Goal: Transaction & Acquisition: Purchase product/service

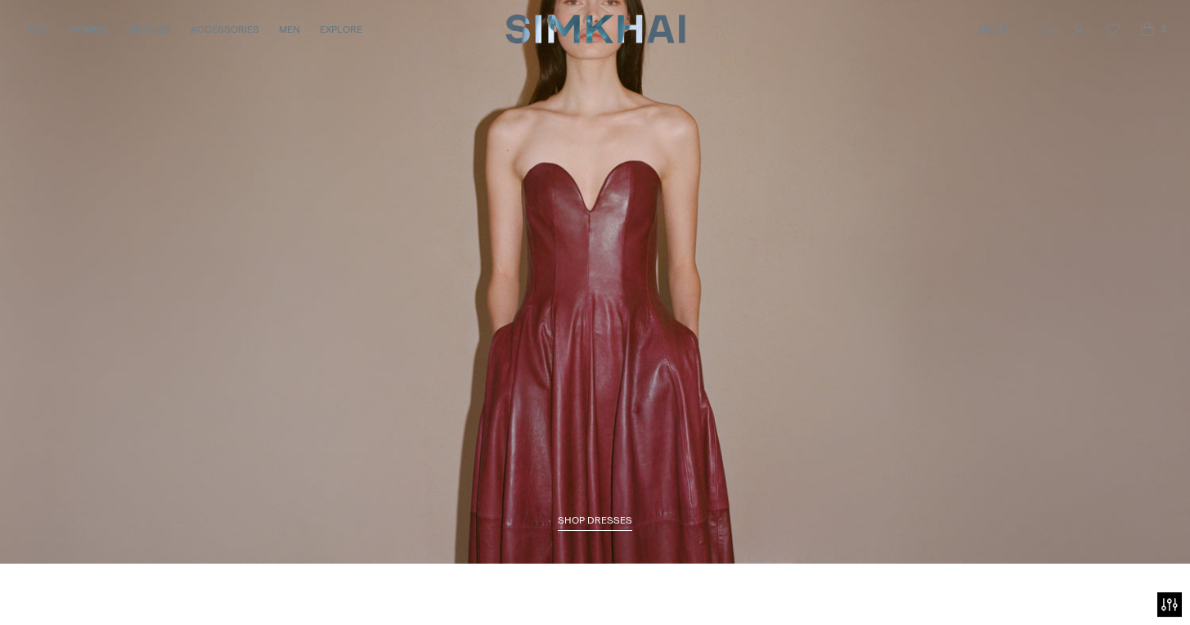
scroll to position [2075, 0]
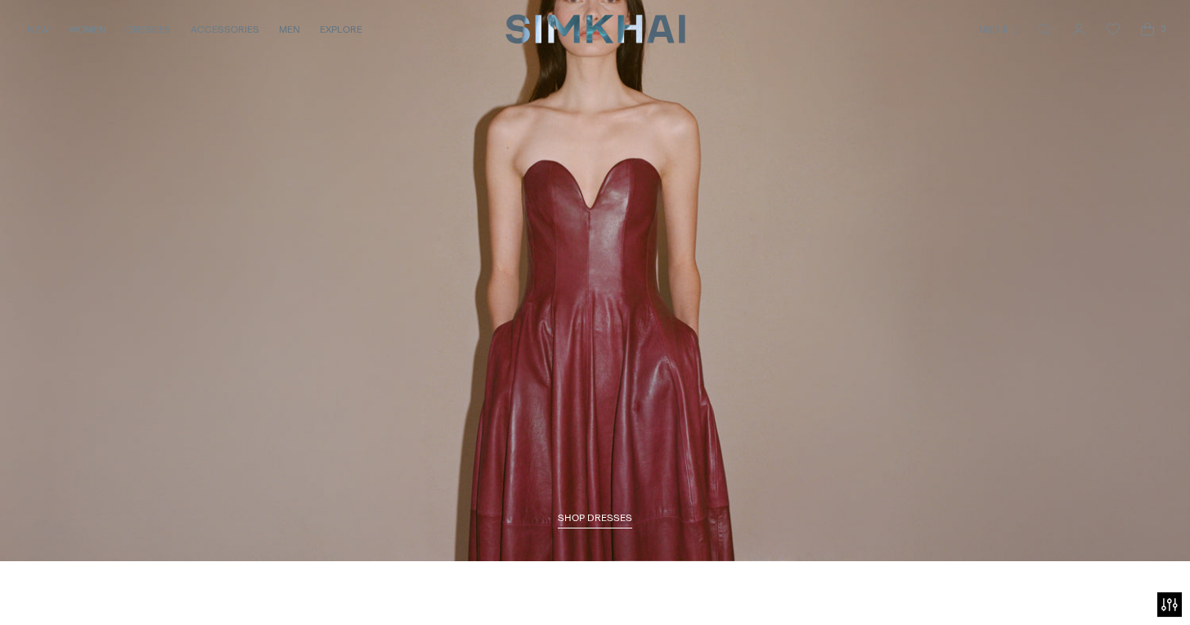
click at [599, 514] on span "SHOP DRESSES" at bounding box center [595, 517] width 74 height 11
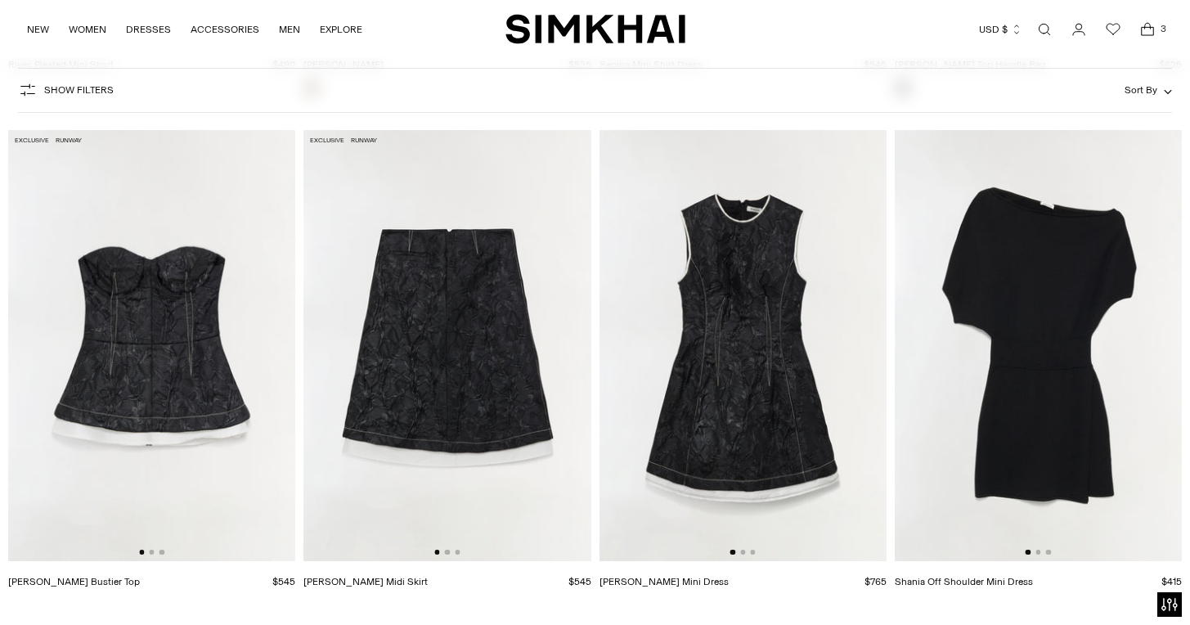
scroll to position [10957, 0]
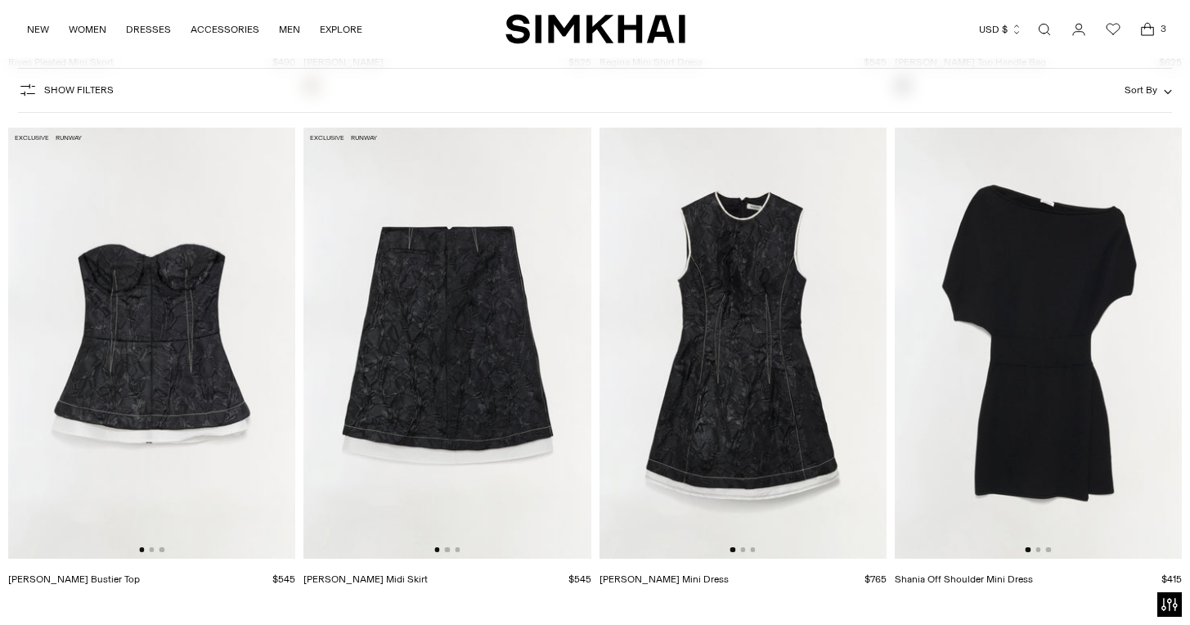
click at [202, 471] on img at bounding box center [151, 343] width 287 height 431
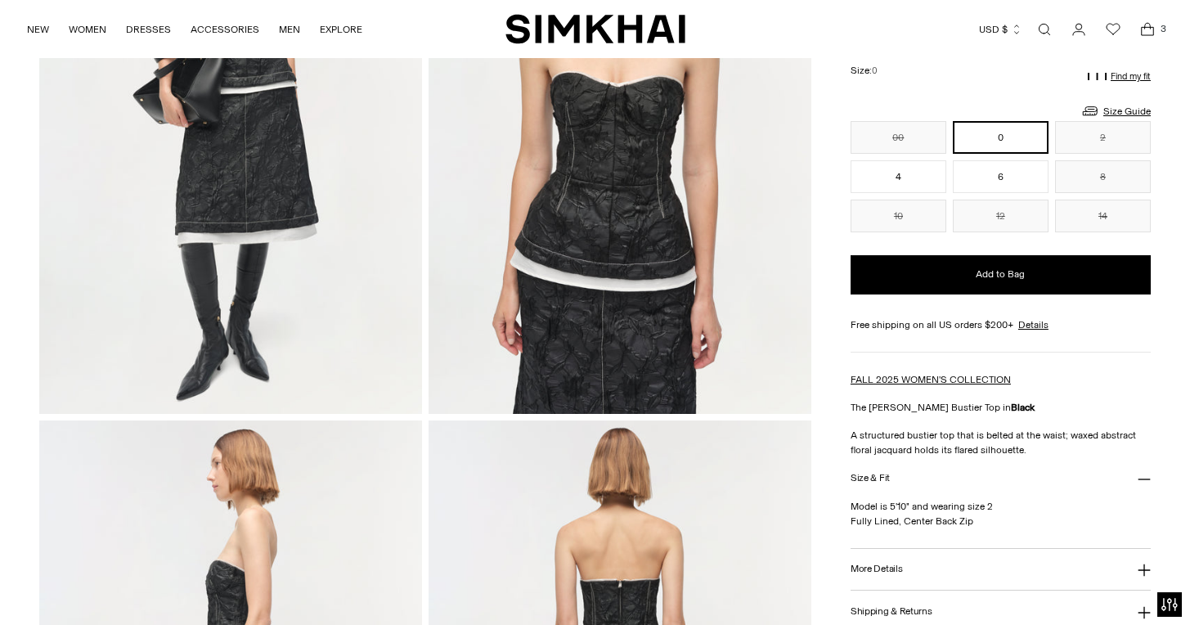
scroll to position [99, 0]
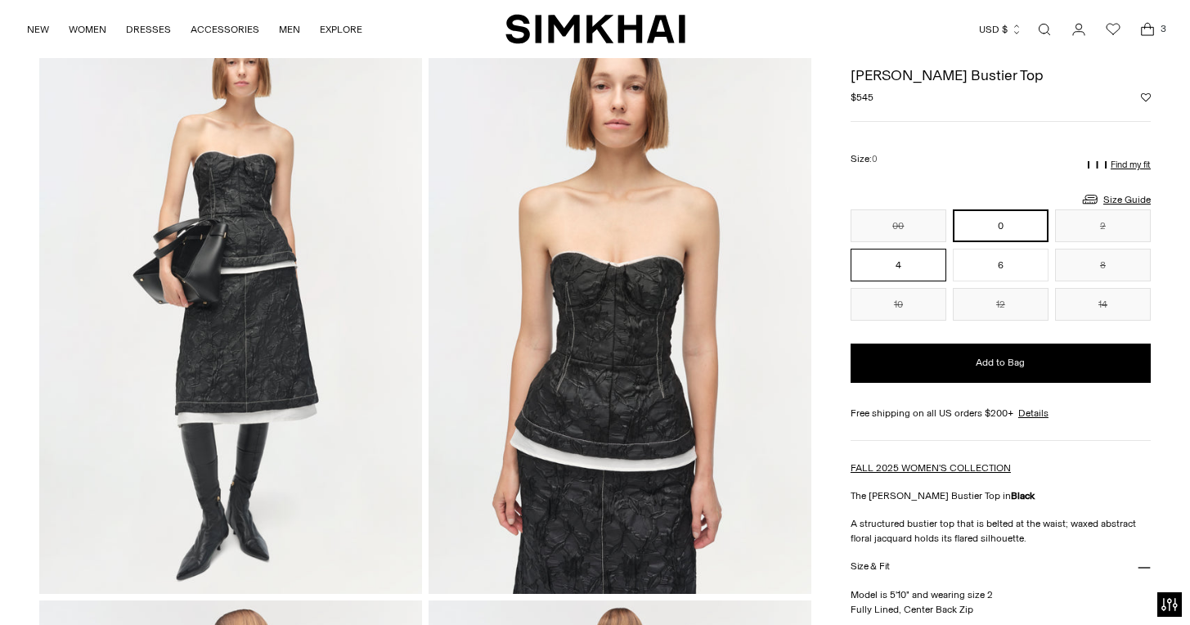
click at [907, 263] on button "4" at bounding box center [899, 265] width 96 height 33
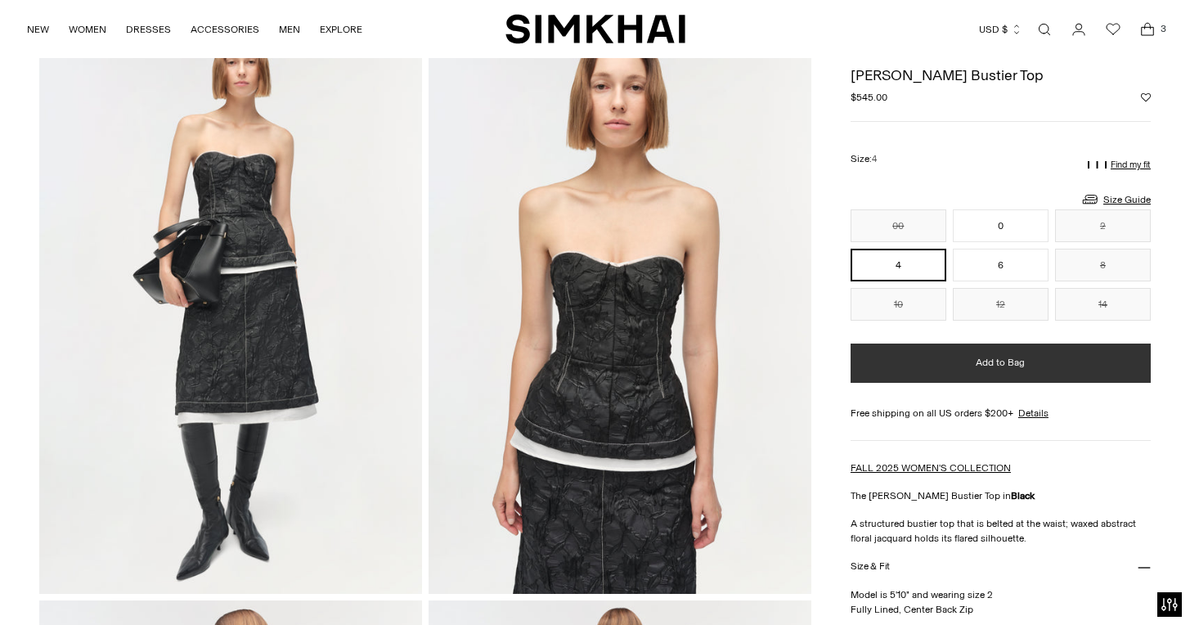
click at [988, 365] on span "Add to Bag" at bounding box center [1000, 363] width 49 height 14
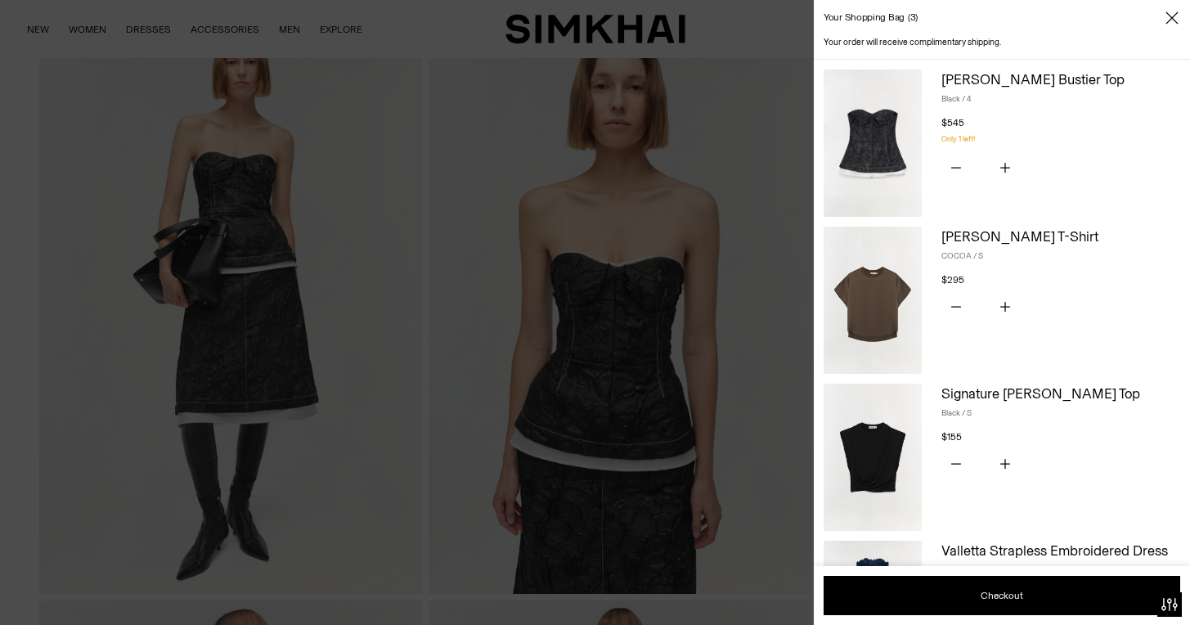
click at [763, 344] on div at bounding box center [595, 312] width 1190 height 625
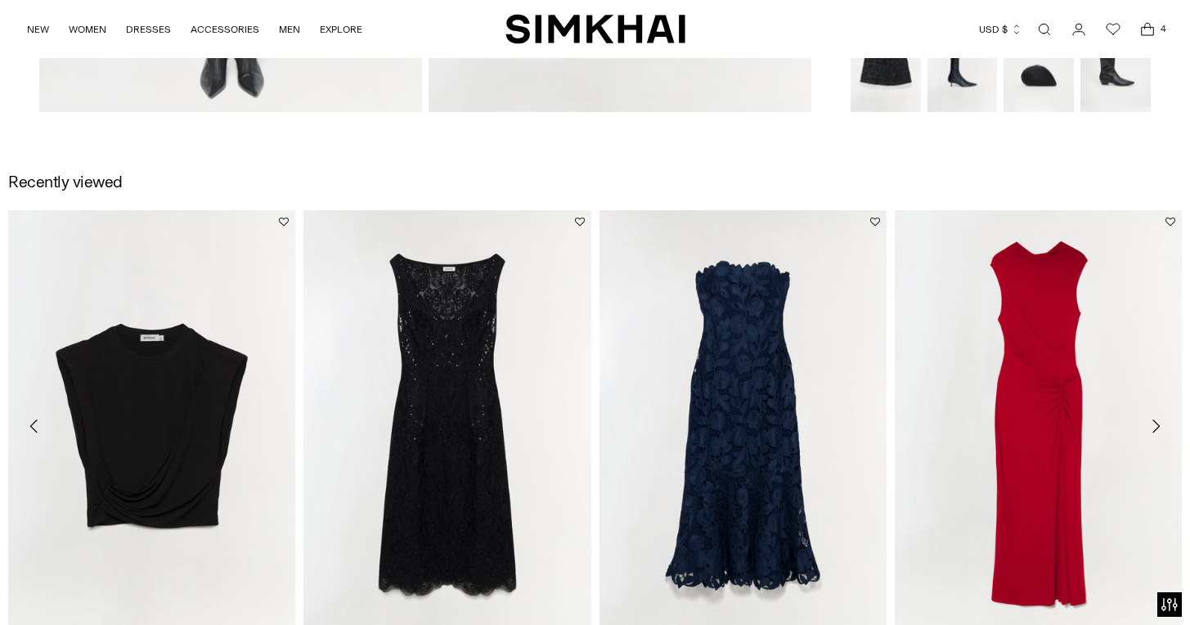
scroll to position [1771, 0]
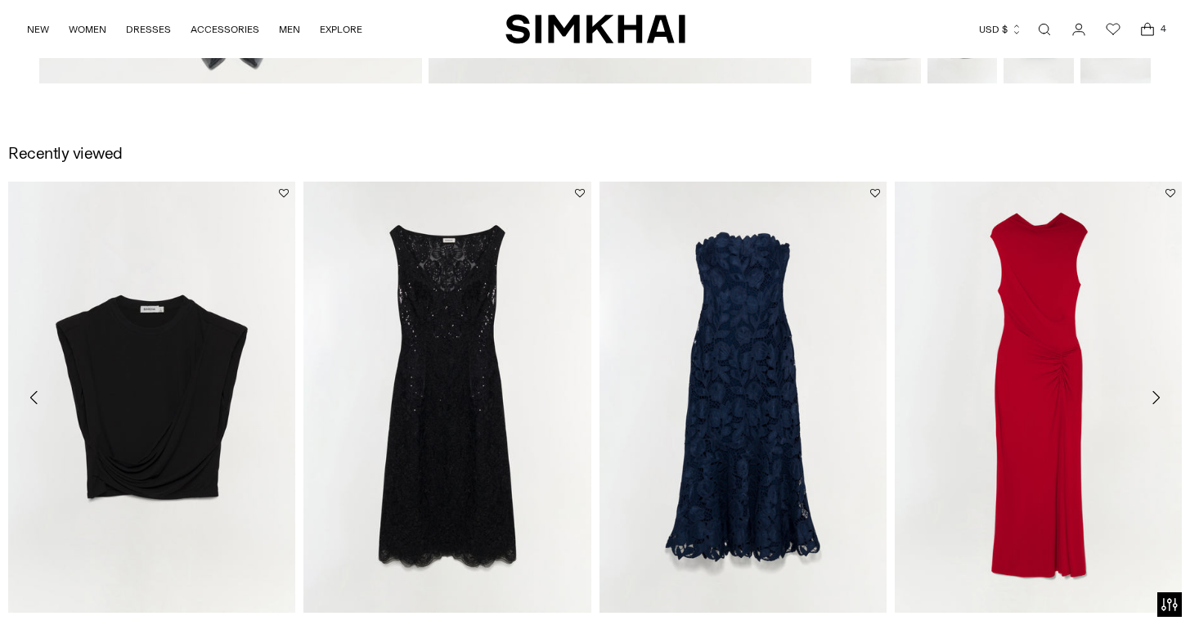
click at [761, 624] on link "Valletta Strapless Embroidered Dress" at bounding box center [680, 633] width 161 height 11
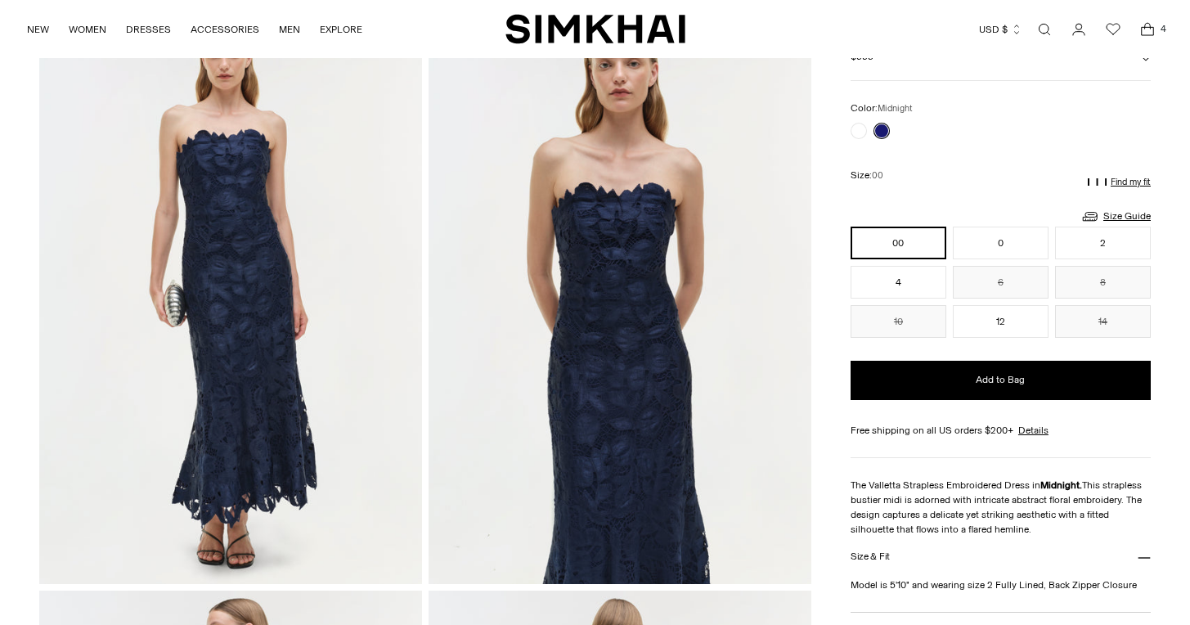
scroll to position [124, 0]
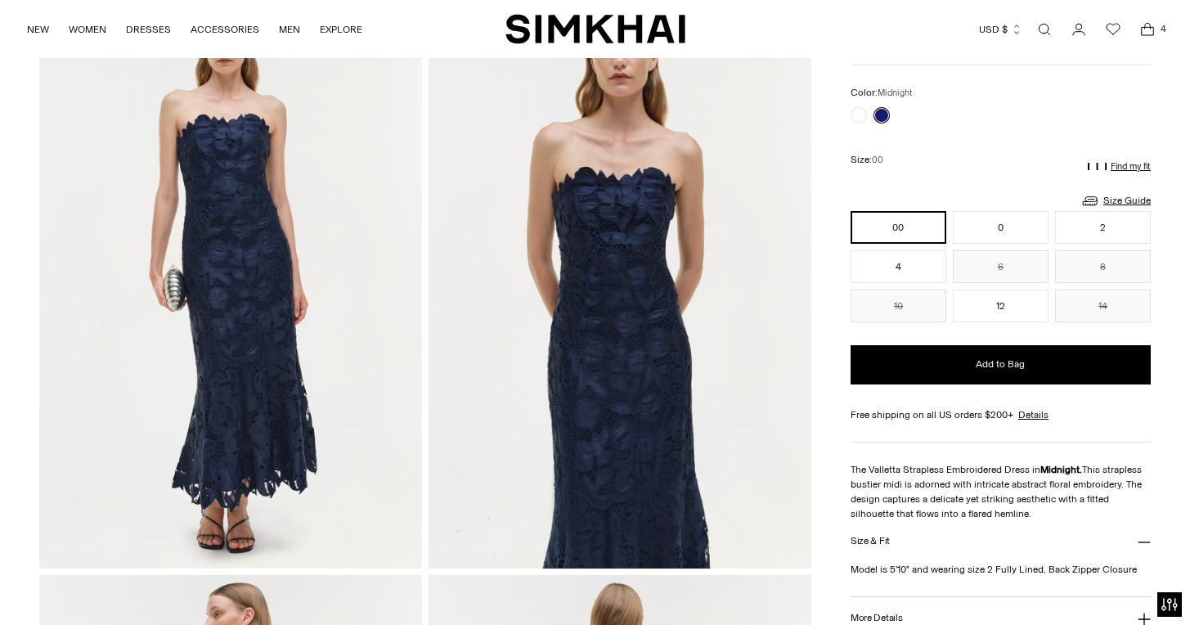
click at [263, 341] on img at bounding box center [230, 281] width 383 height 574
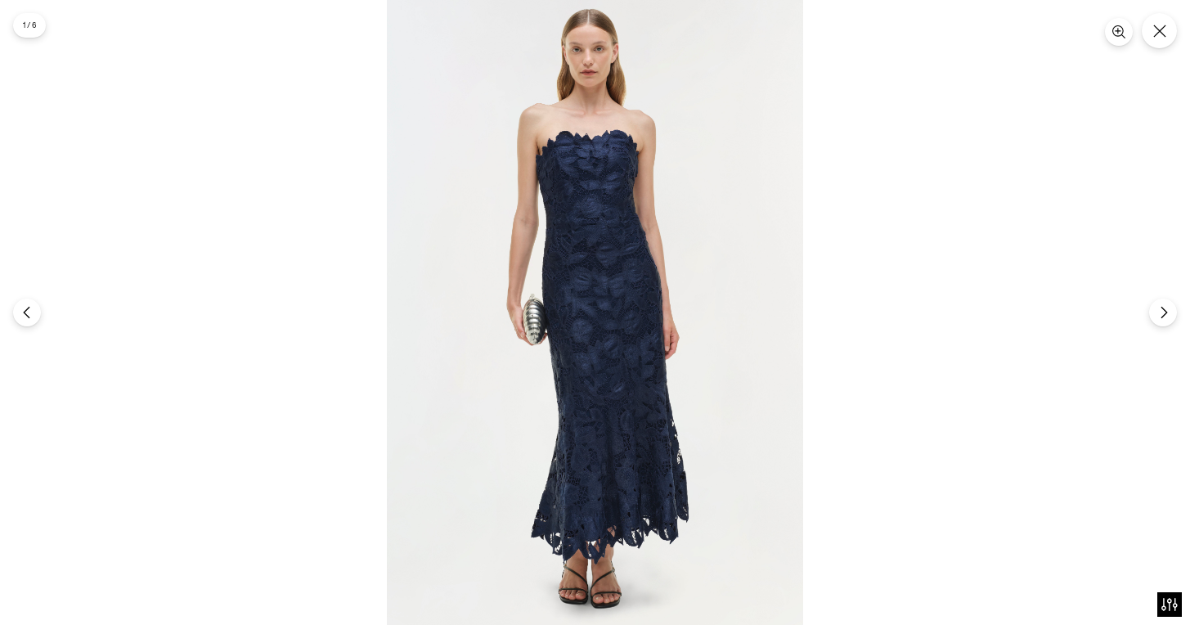
click at [606, 284] on img at bounding box center [595, 312] width 416 height 625
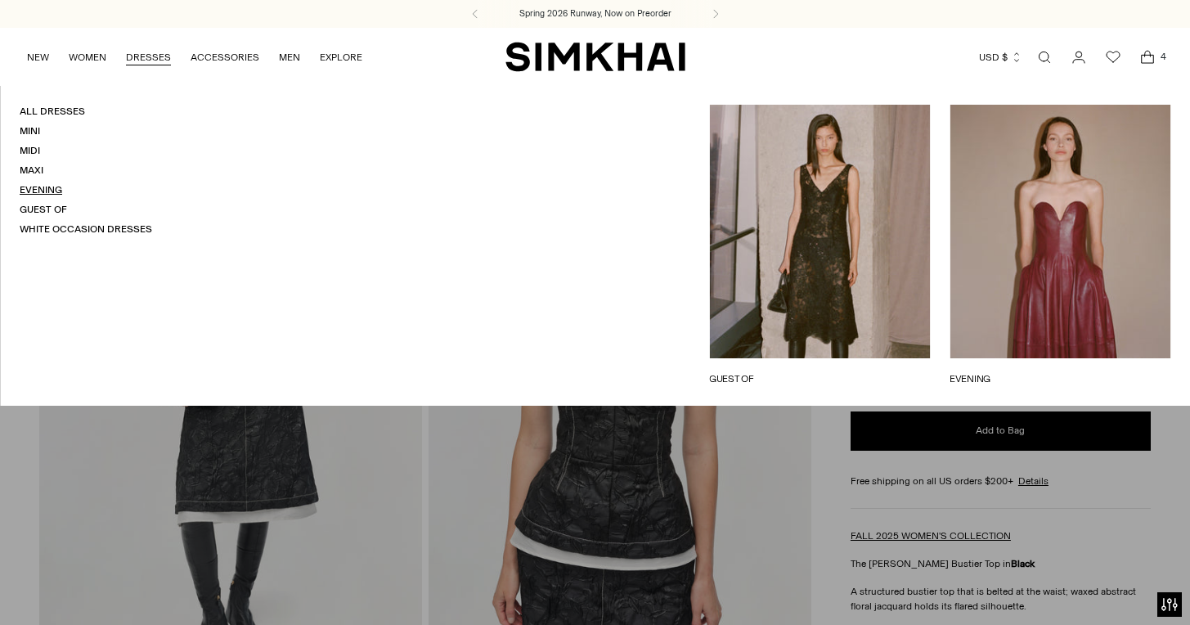
click at [34, 192] on link "Evening" at bounding box center [41, 189] width 43 height 11
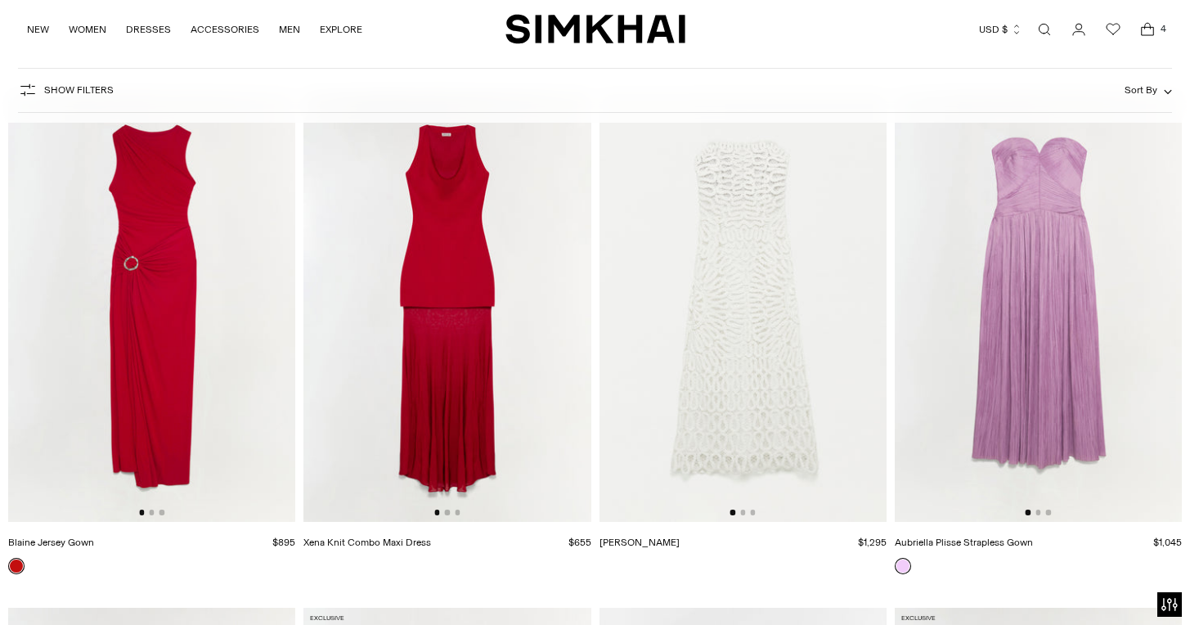
scroll to position [3741, 0]
click at [1096, 223] on img at bounding box center [1038, 304] width 287 height 431
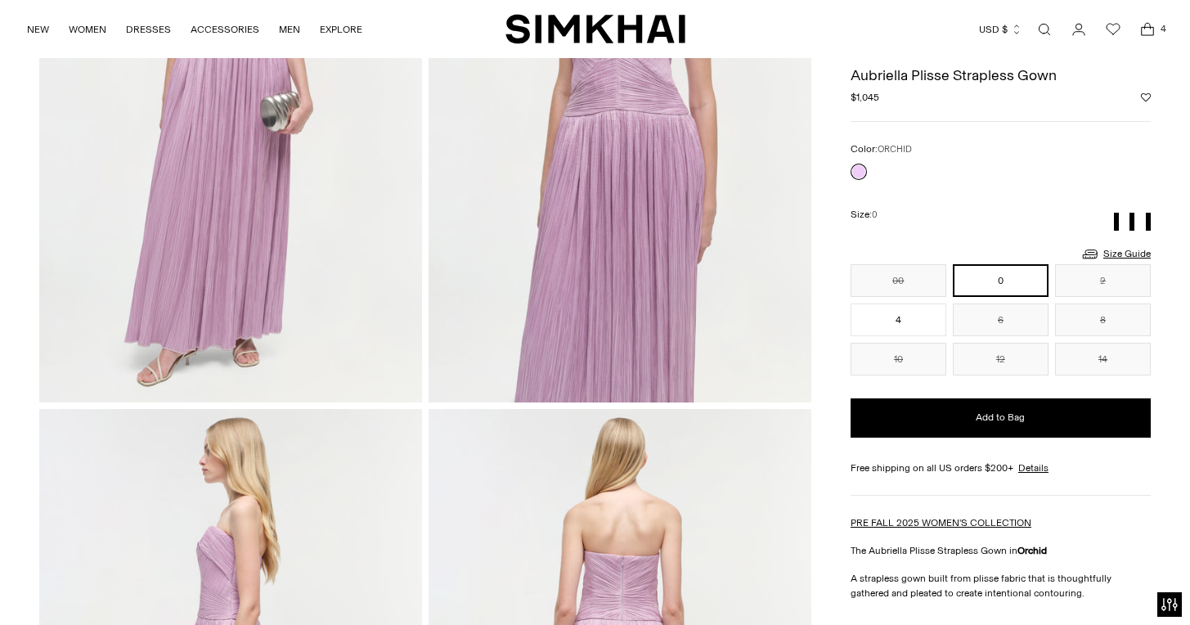
scroll to position [91, 0]
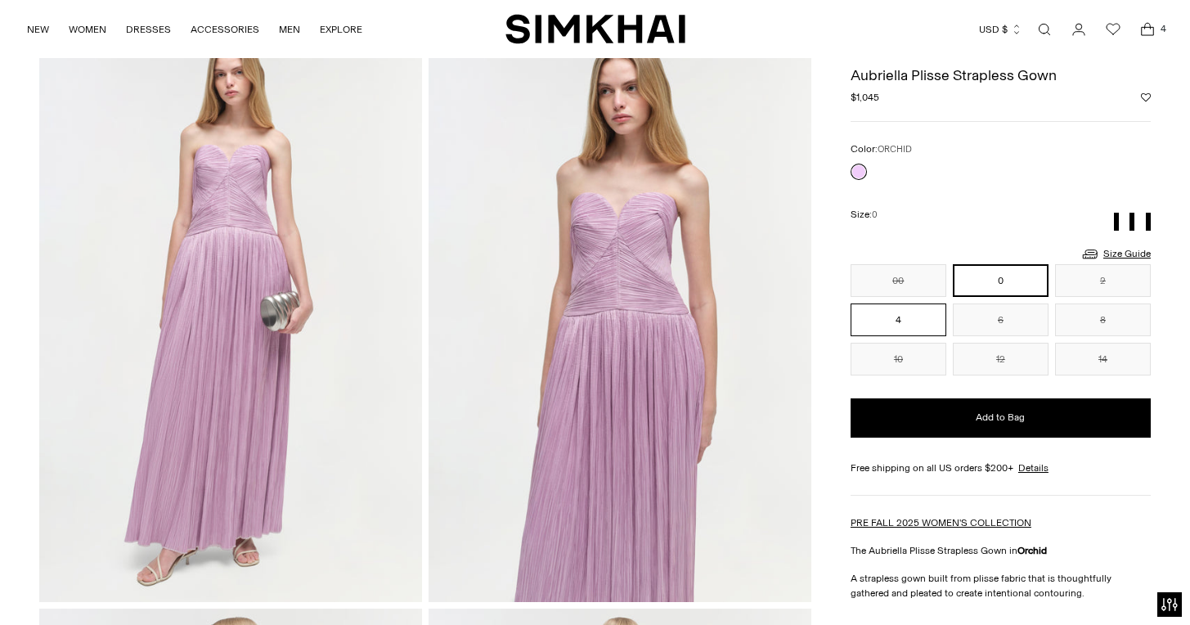
click at [920, 310] on button "4" at bounding box center [899, 320] width 96 height 33
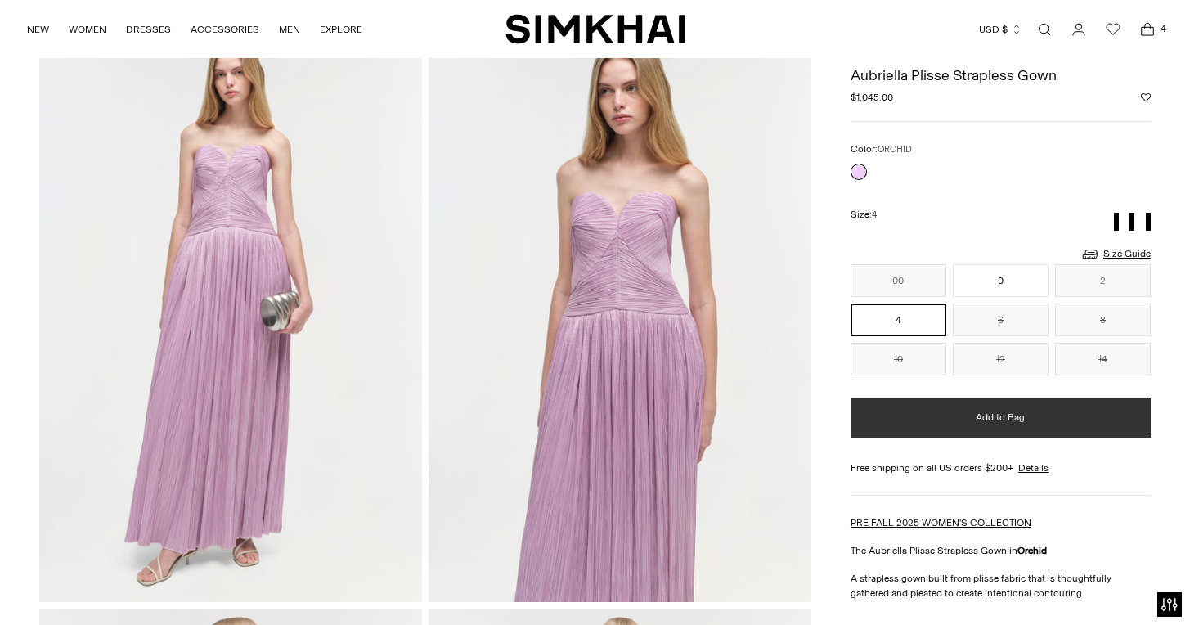
click at [984, 413] on span "Add to Bag" at bounding box center [1000, 418] width 49 height 14
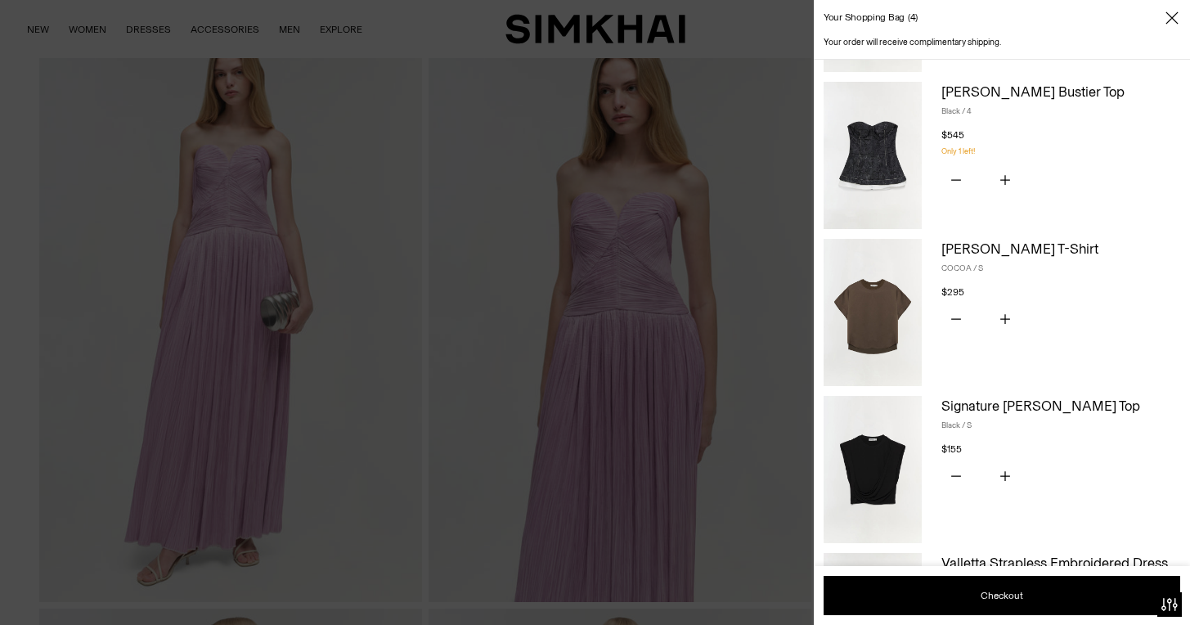
scroll to position [151, 0]
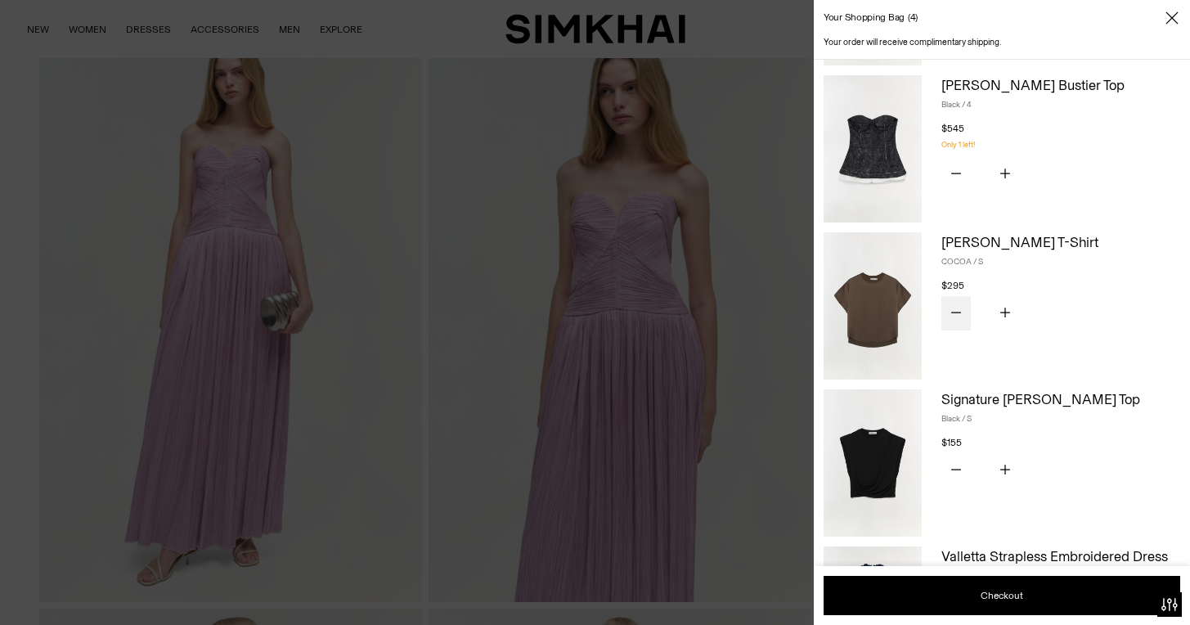
click at [956, 308] on button "Subtract product quantity" at bounding box center [956, 313] width 29 height 34
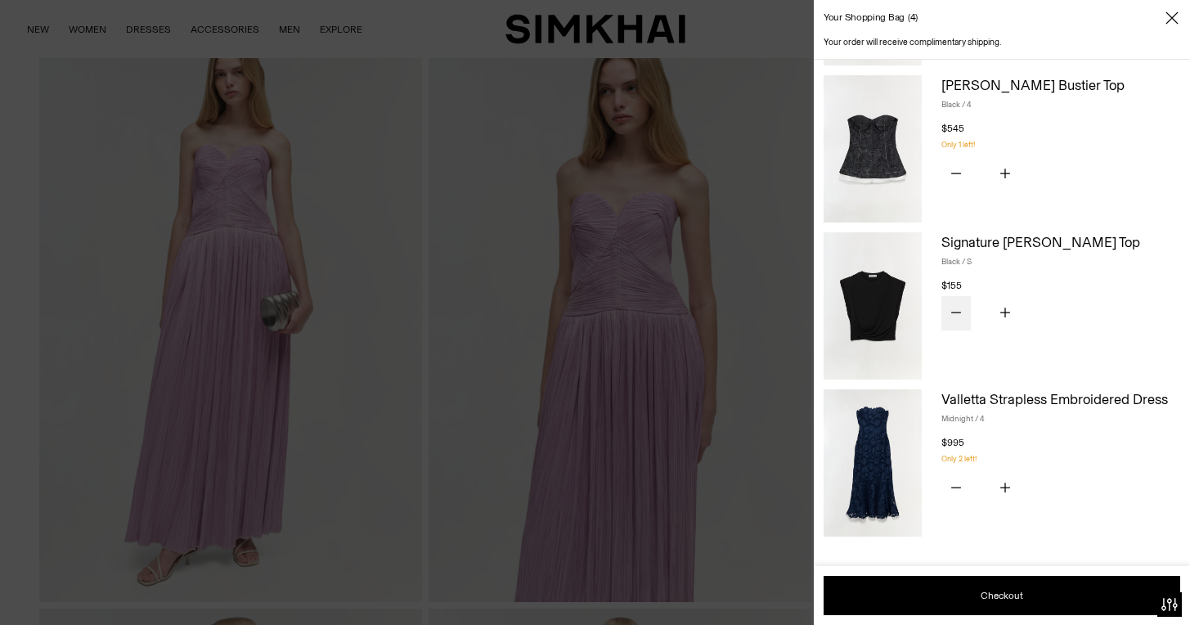
click at [956, 308] on icon "Subtract product quantity" at bounding box center [957, 313] width 10 height 10
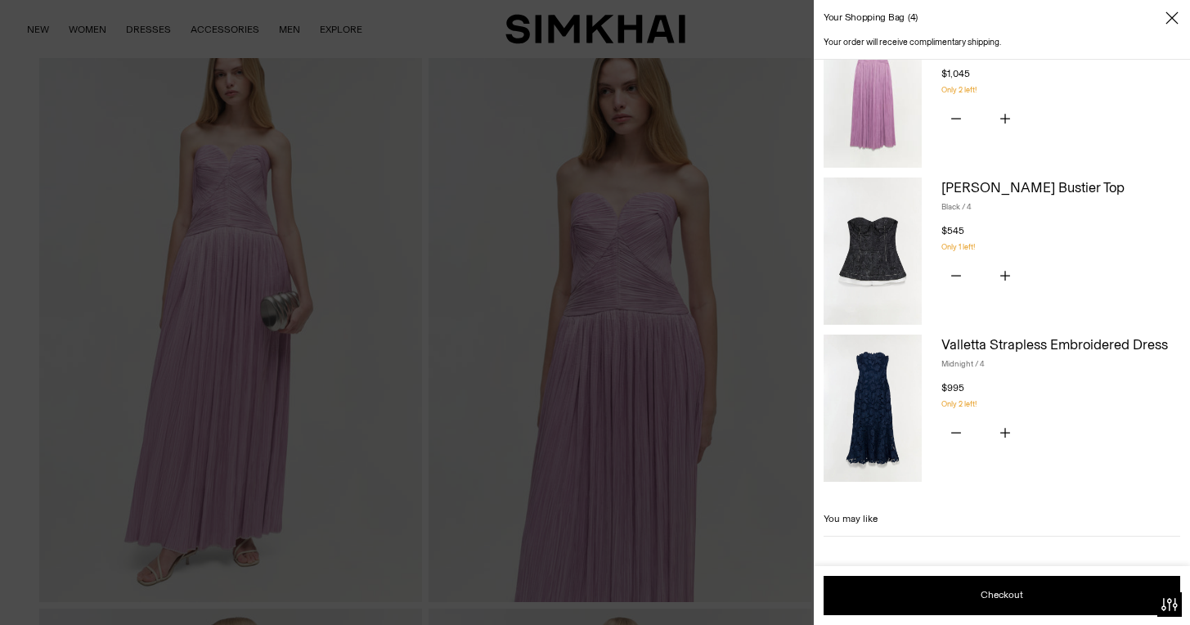
scroll to position [49, 0]
click at [956, 429] on icon "Subtract product quantity" at bounding box center [957, 433] width 10 height 10
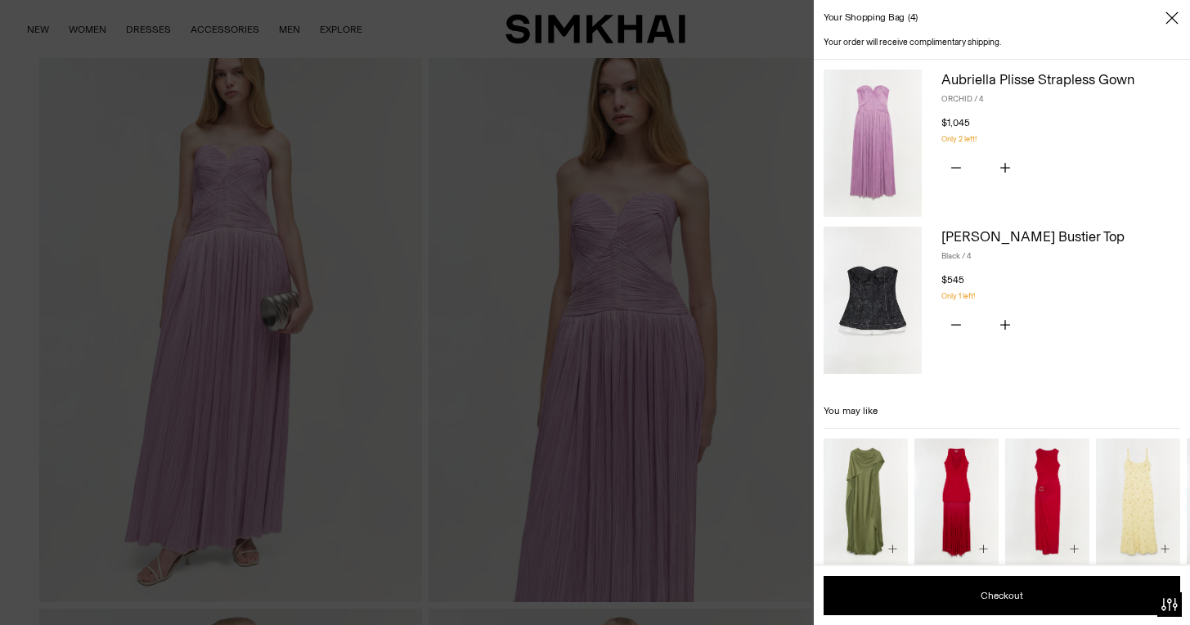
click at [506, 192] on div at bounding box center [595, 312] width 1190 height 625
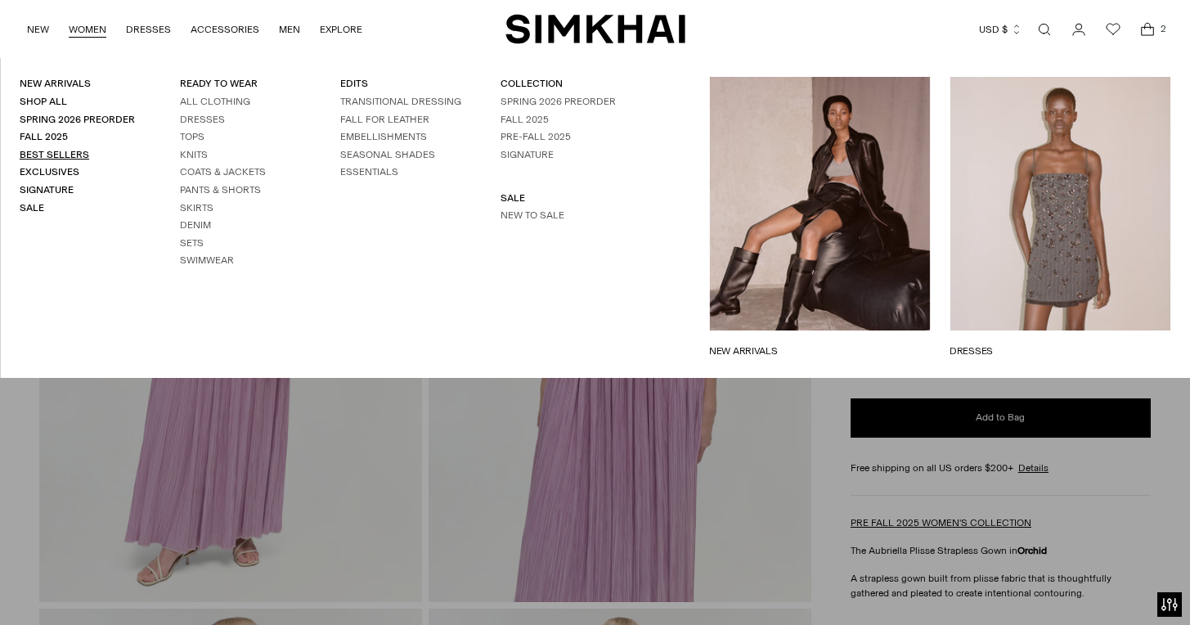
click at [69, 153] on link "Best Sellers" at bounding box center [55, 154] width 70 height 11
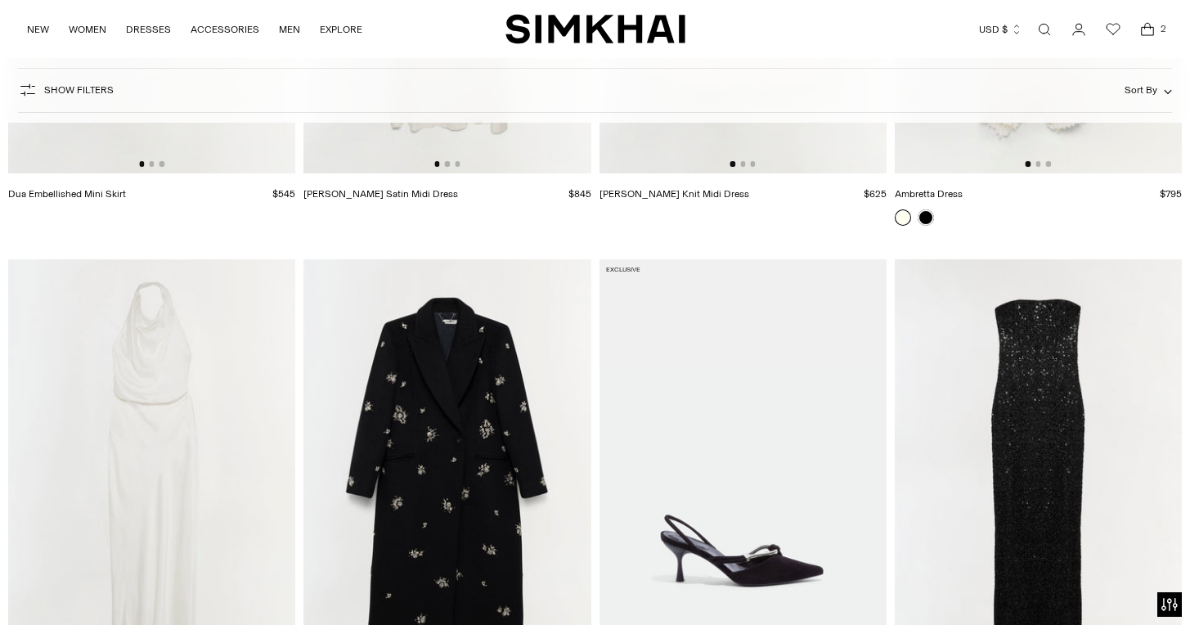
scroll to position [0, 2]
